Goal: Information Seeking & Learning: Understand process/instructions

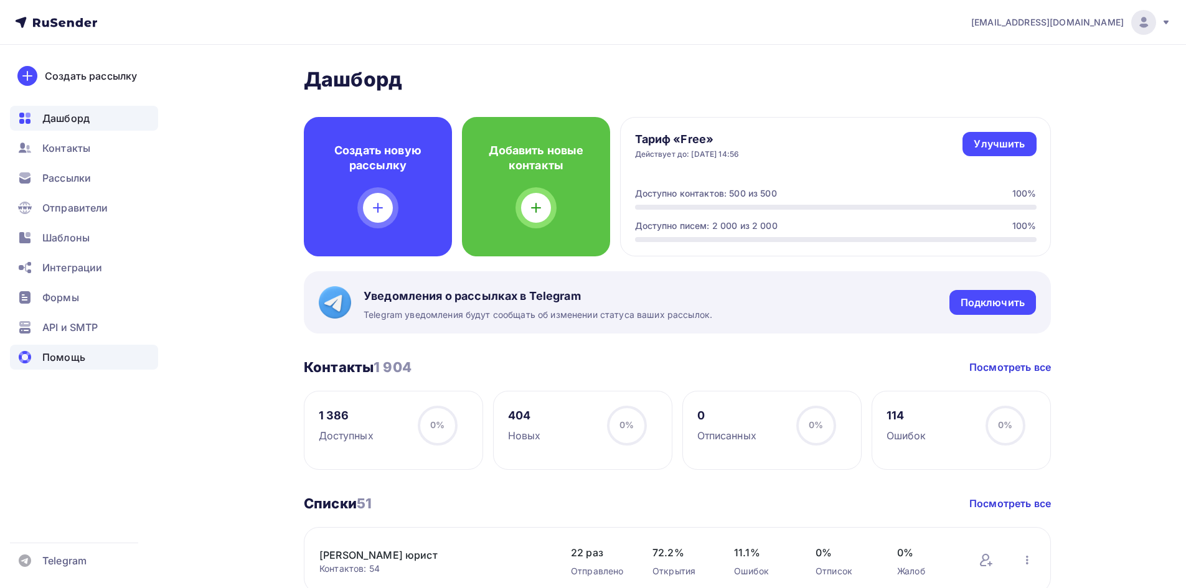
click at [49, 349] on div "Помощь" at bounding box center [84, 357] width 148 height 25
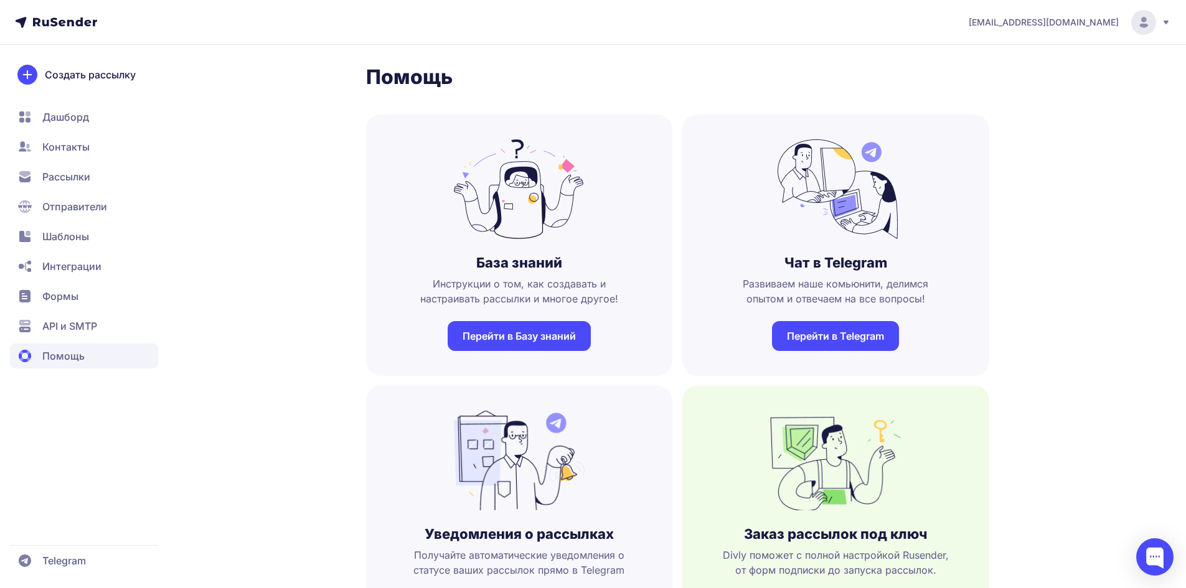
click at [550, 330] on link "Перейти в Базу знаний" at bounding box center [518, 336] width 143 height 30
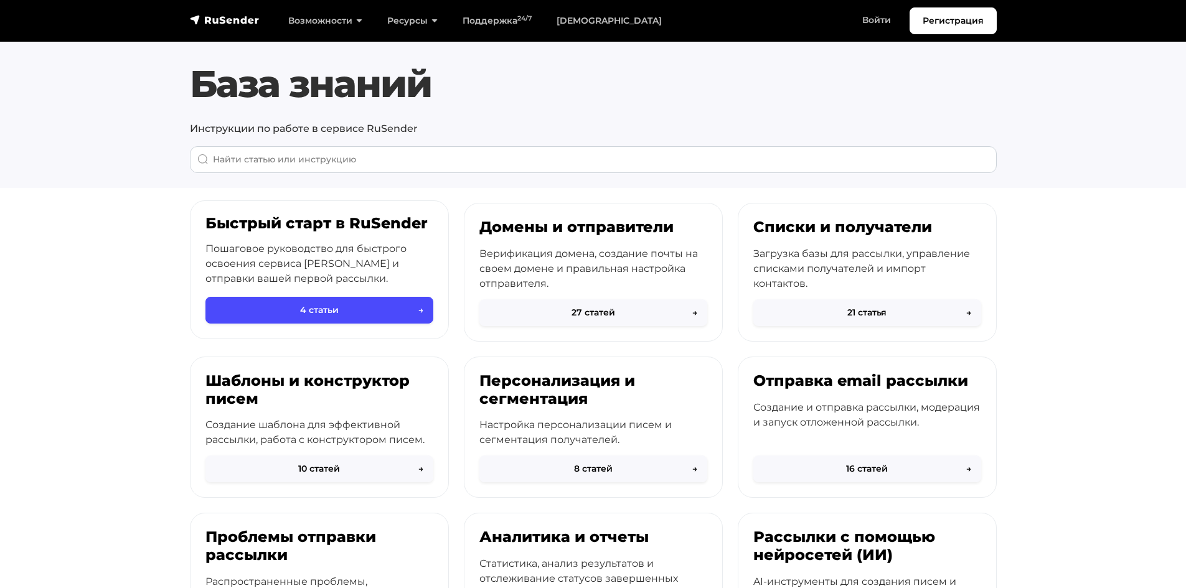
click at [391, 254] on p "Пошаговое руководство для быстрого освоения сервиса RuSender и отправки вашей п…" at bounding box center [319, 263] width 228 height 45
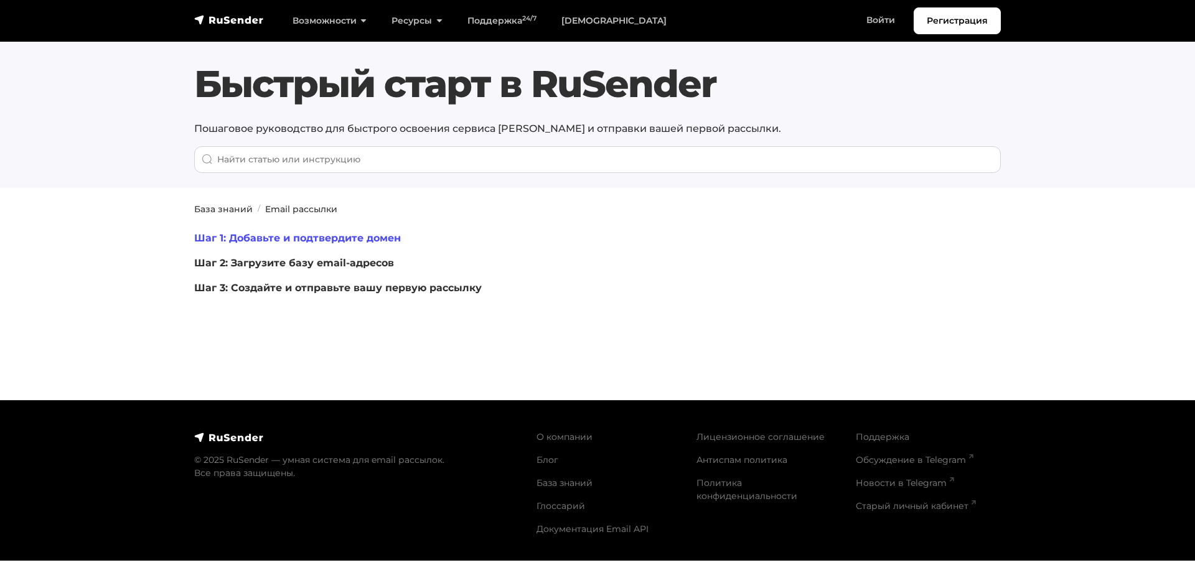
click at [396, 235] on link "Шаг 1: Добавьте и подтвердите домен" at bounding box center [297, 238] width 207 height 12
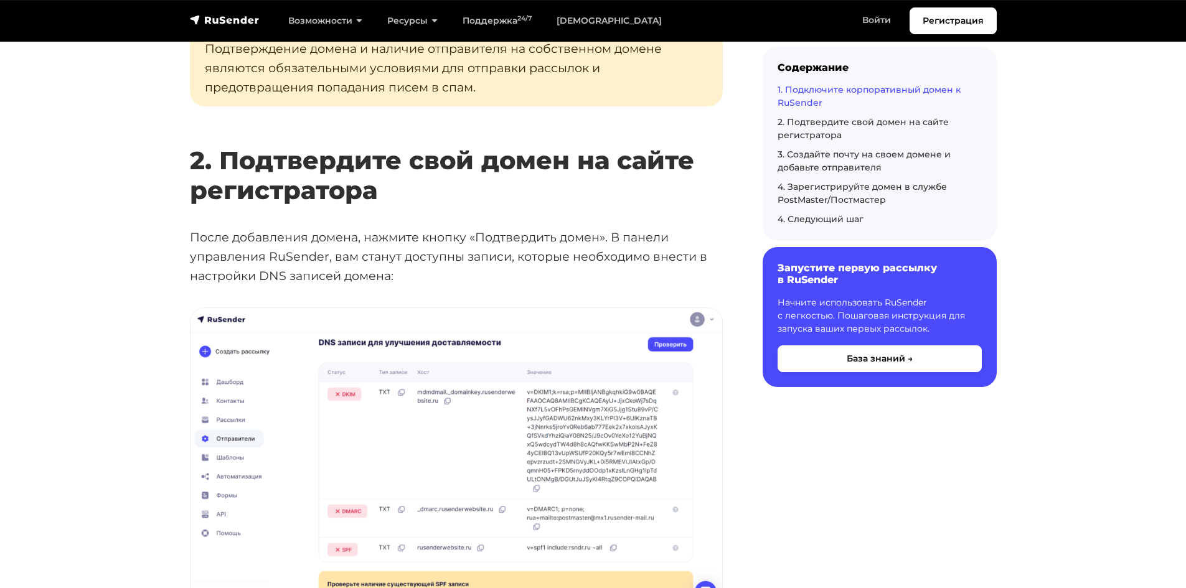
scroll to position [1431, 0]
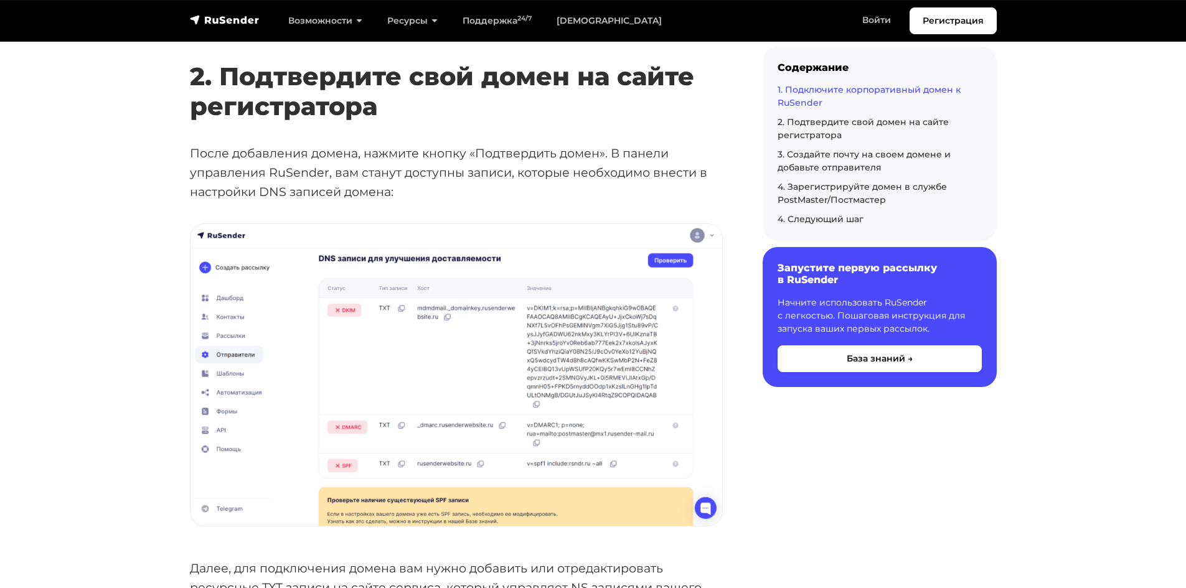
scroll to position [1556, 0]
